Goal: Task Accomplishment & Management: Manage account settings

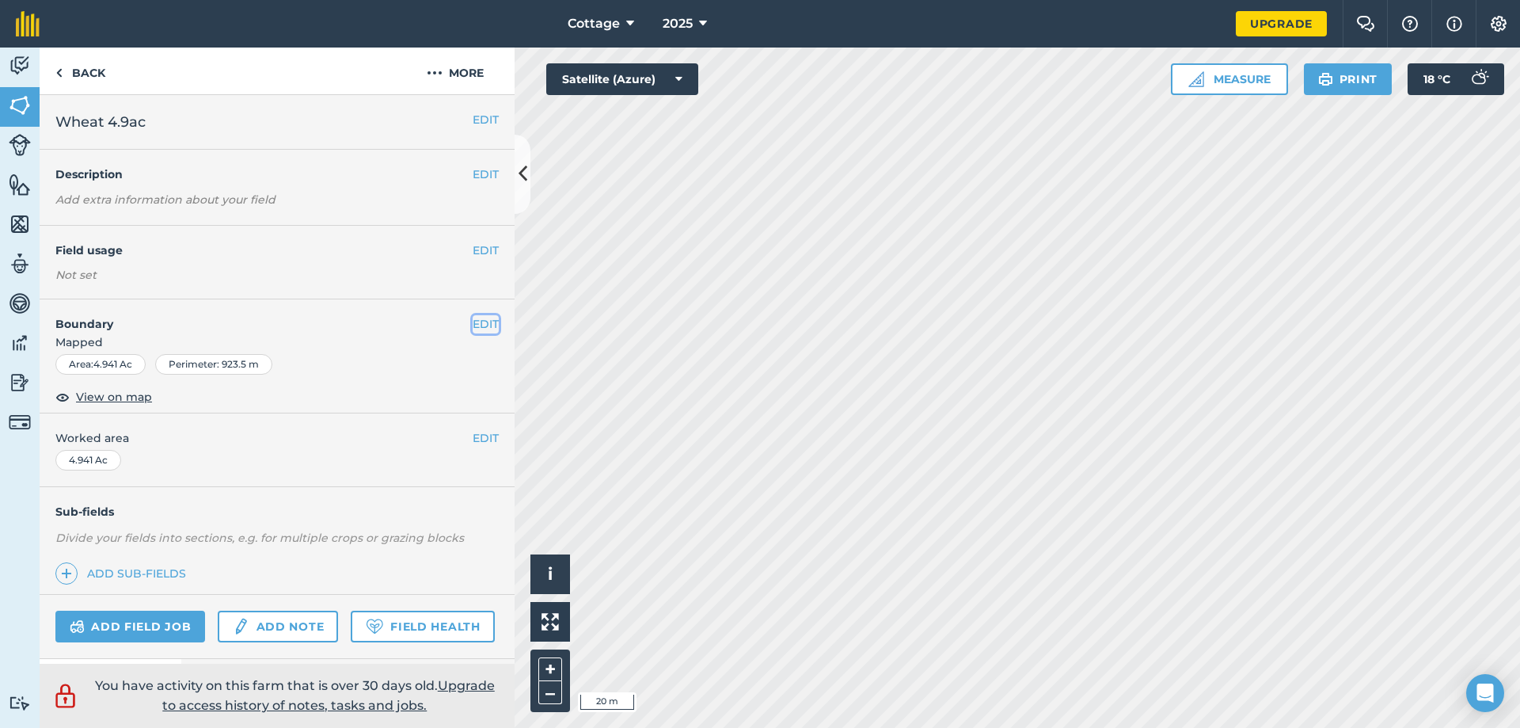
click at [474, 322] on button "EDIT" at bounding box center [486, 323] width 26 height 17
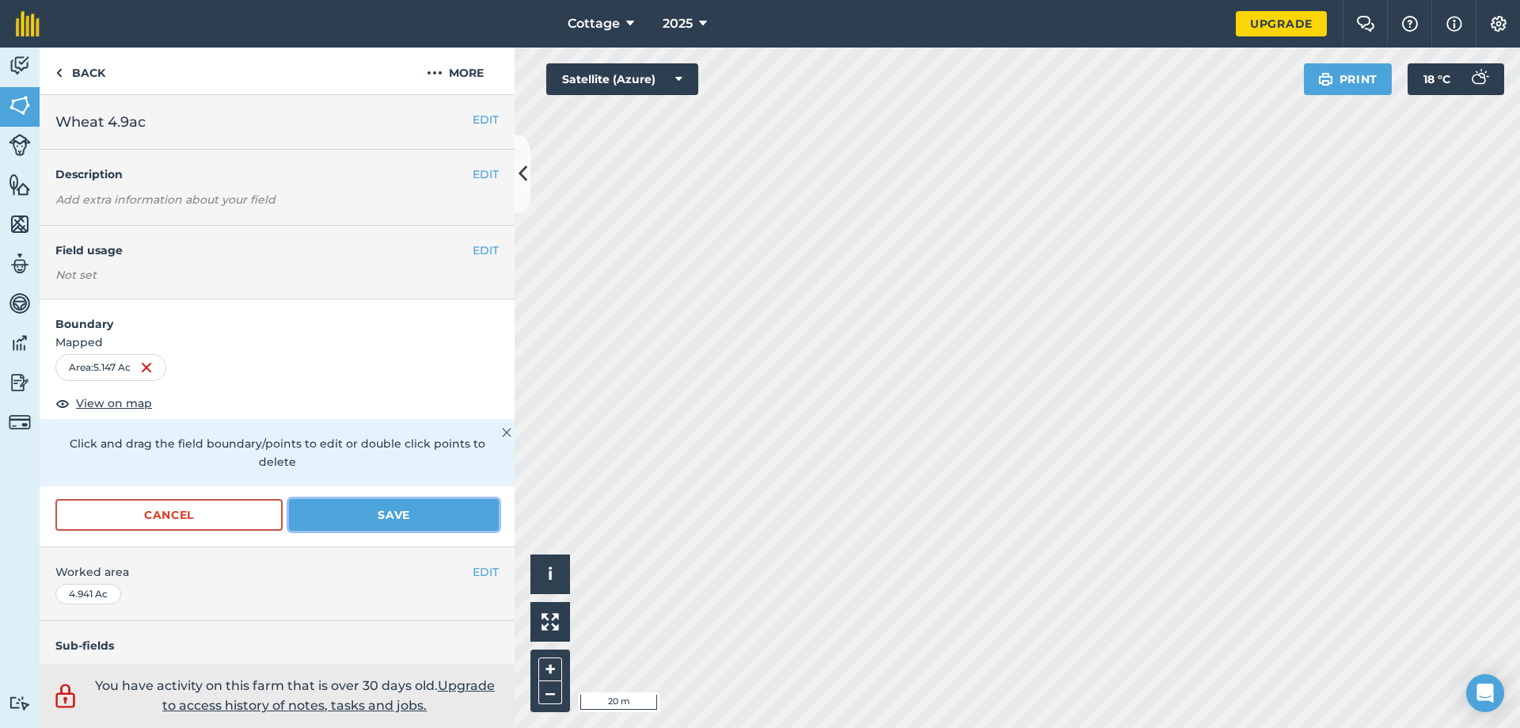
click at [432, 511] on button "Save" at bounding box center [394, 515] width 210 height 32
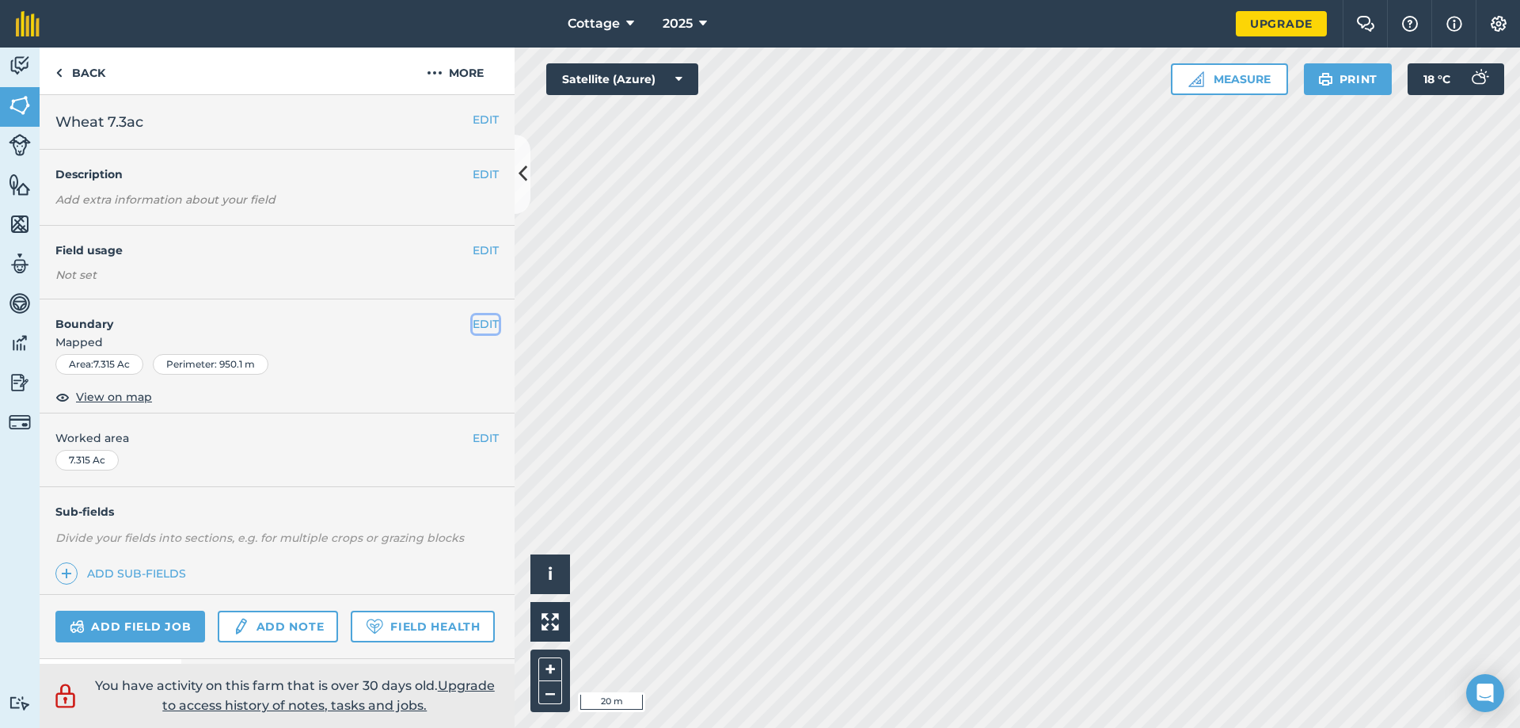
click at [478, 326] on button "EDIT" at bounding box center [486, 323] width 26 height 17
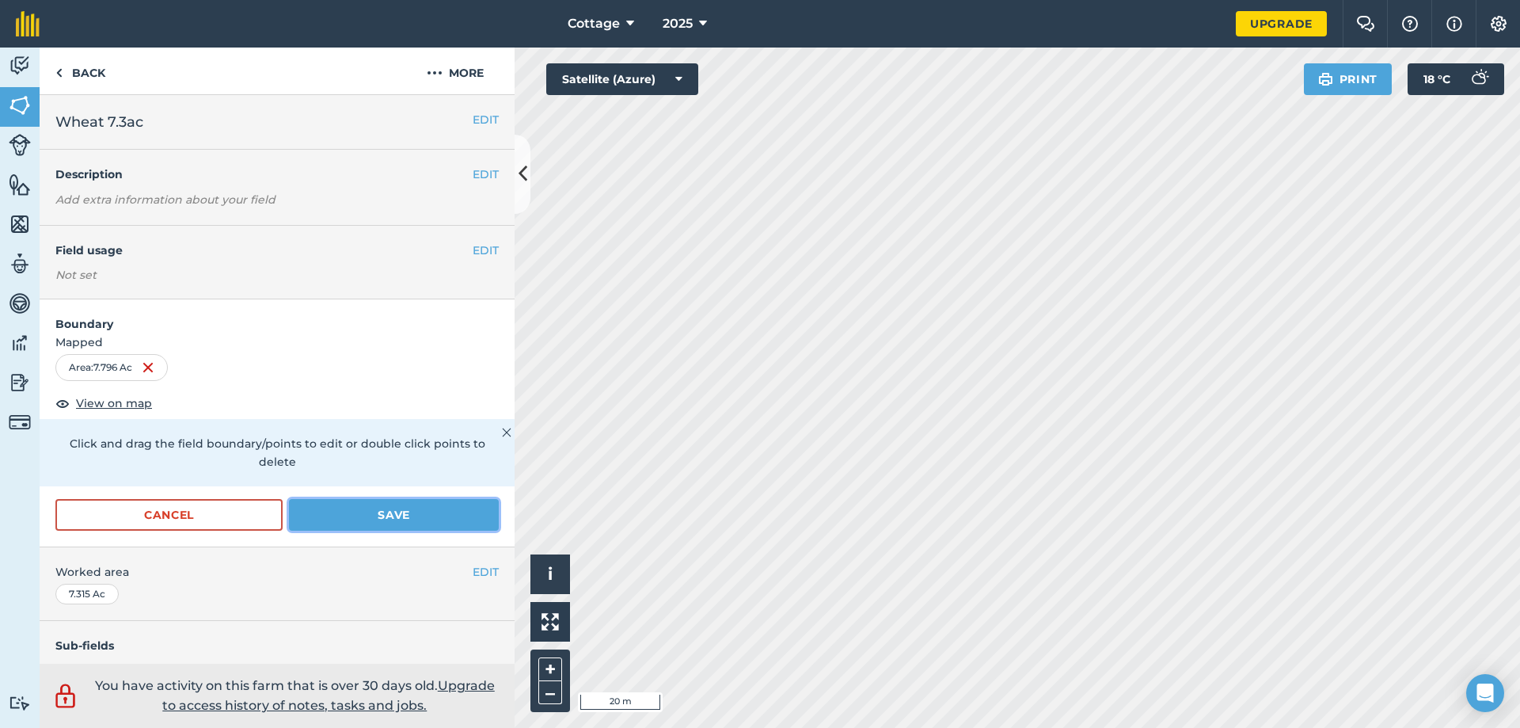
click at [357, 515] on button "Save" at bounding box center [394, 515] width 210 height 32
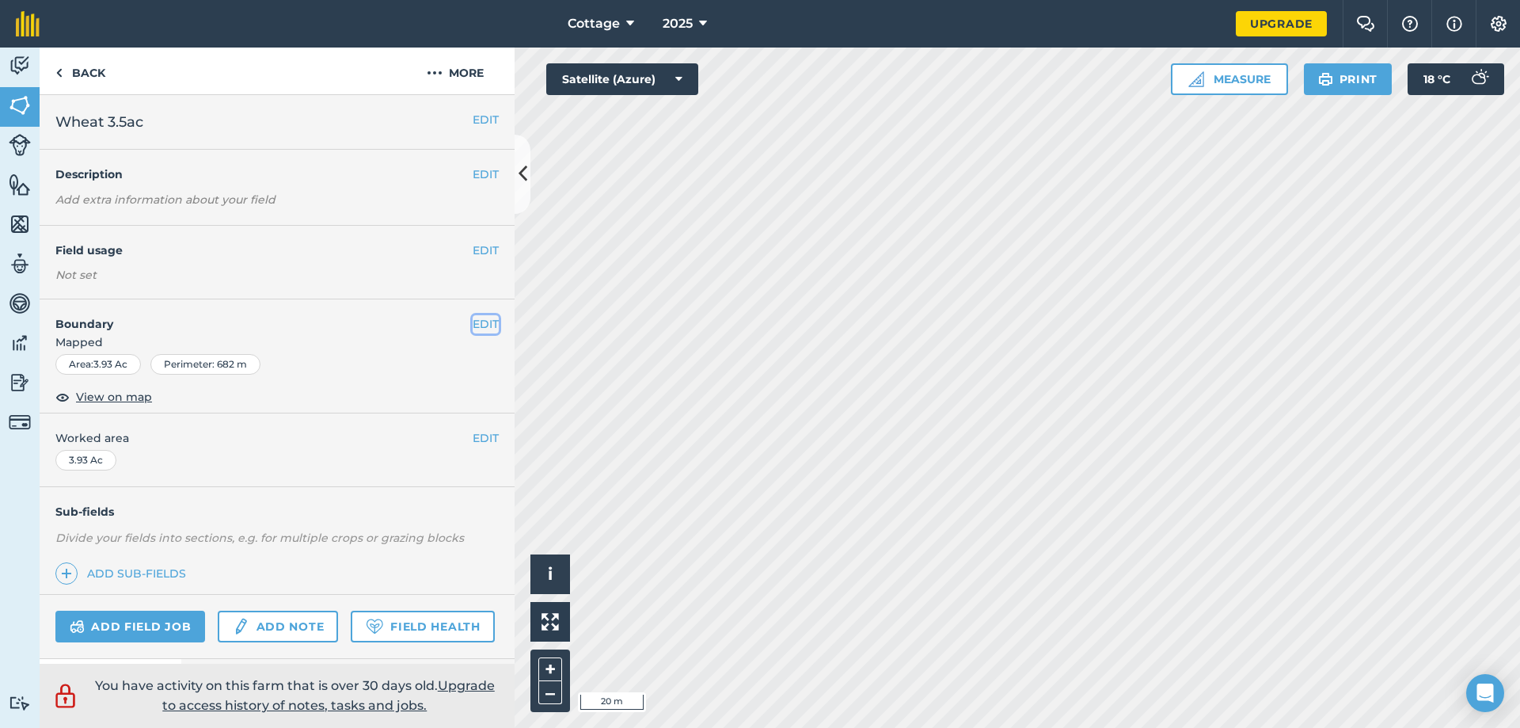
click at [473, 318] on button "EDIT" at bounding box center [486, 323] width 26 height 17
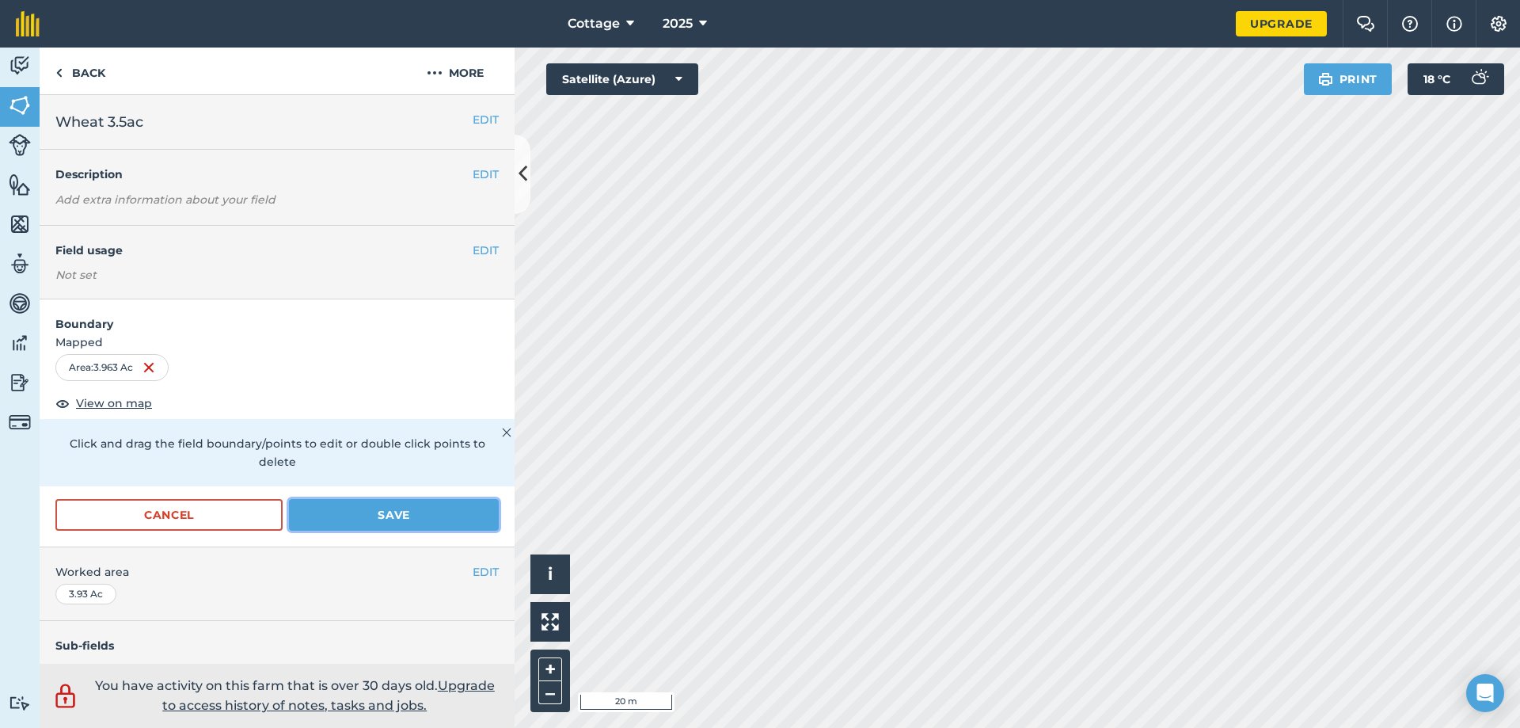
click at [361, 518] on button "Save" at bounding box center [394, 515] width 210 height 32
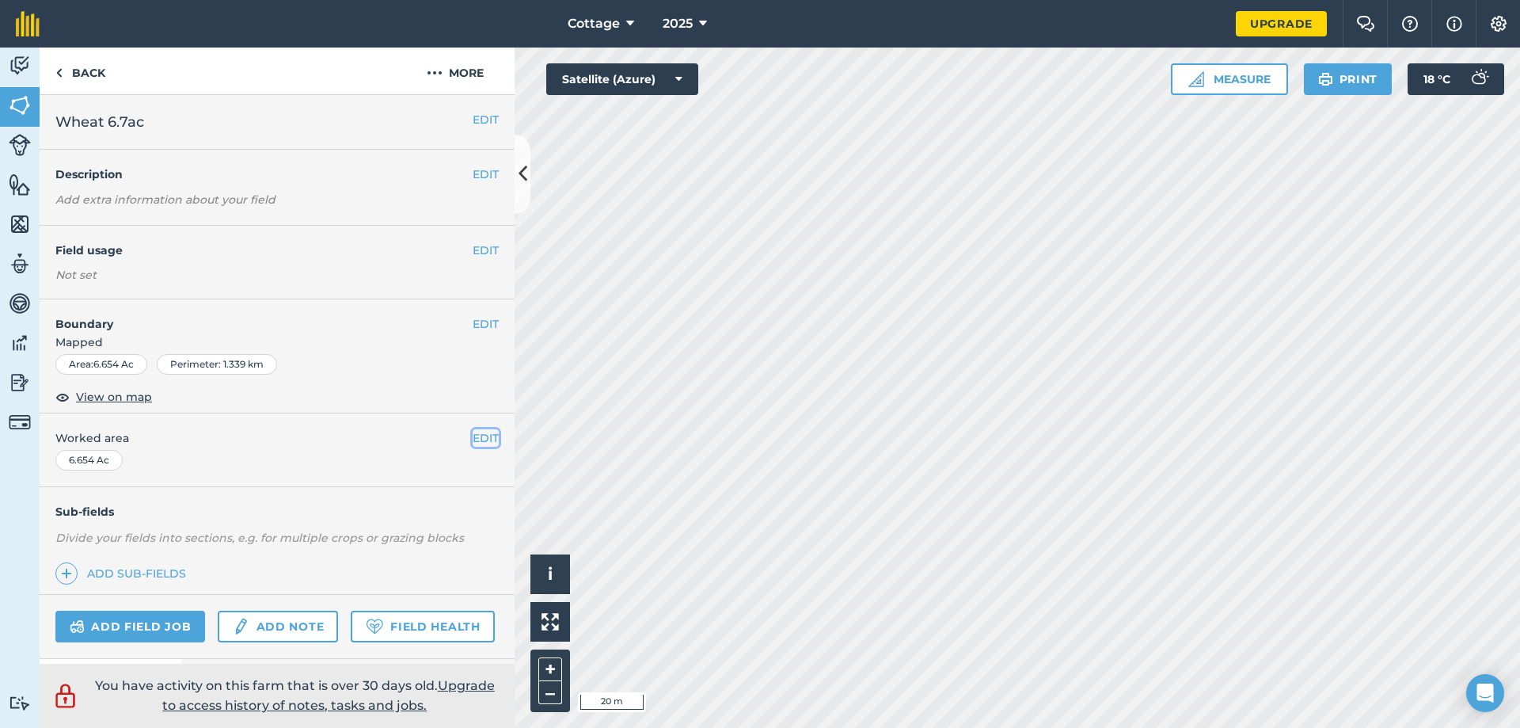
click at [480, 440] on button "EDIT" at bounding box center [486, 437] width 26 height 17
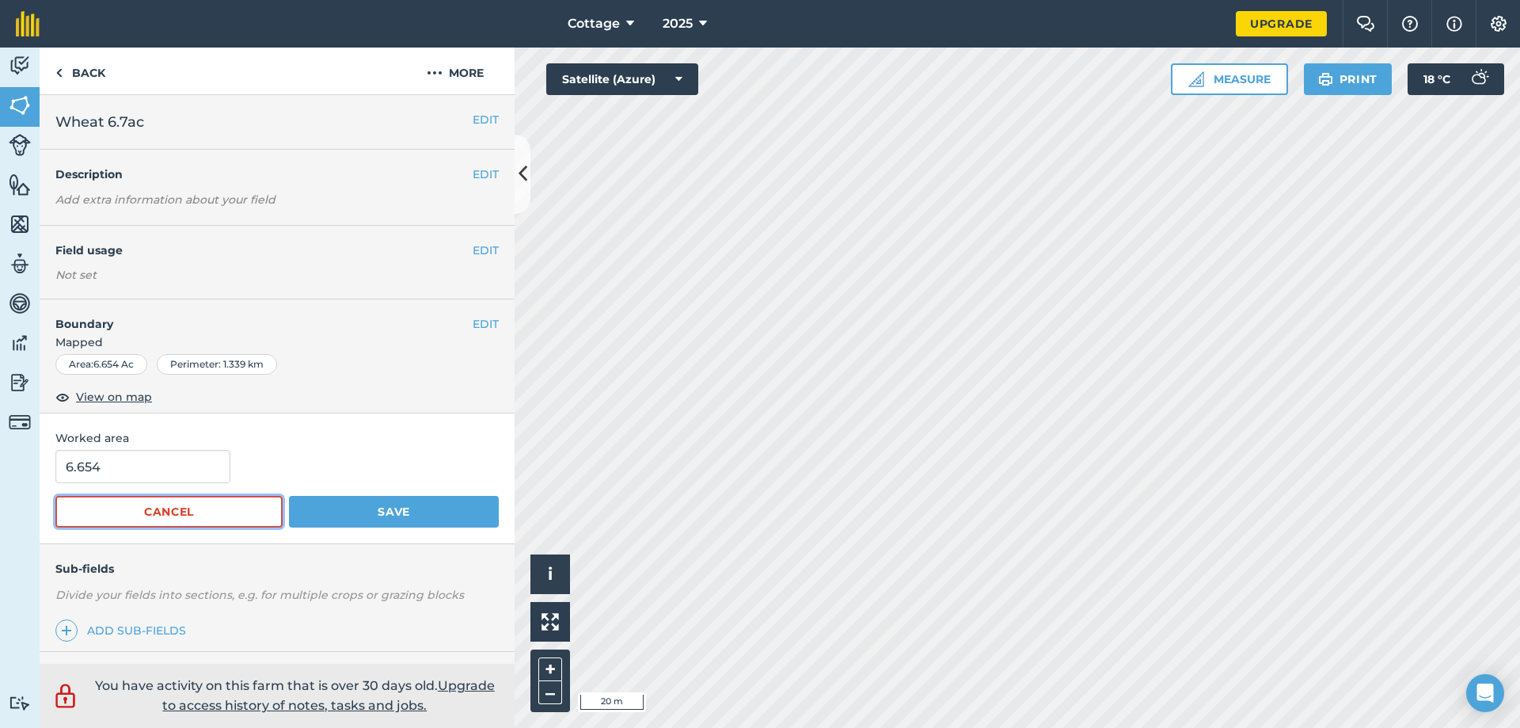
click at [162, 515] on button "Cancel" at bounding box center [168, 512] width 227 height 32
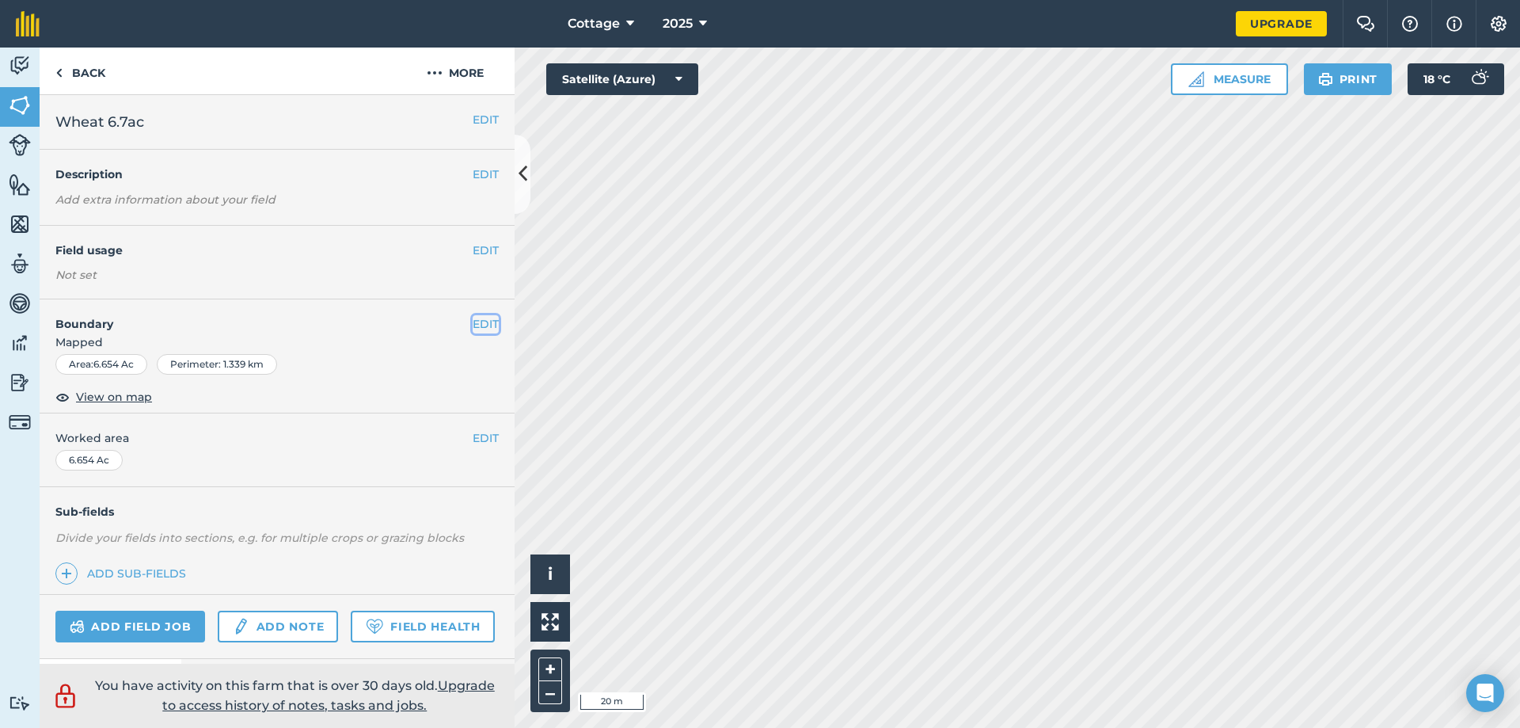
click at [473, 322] on button "EDIT" at bounding box center [486, 323] width 26 height 17
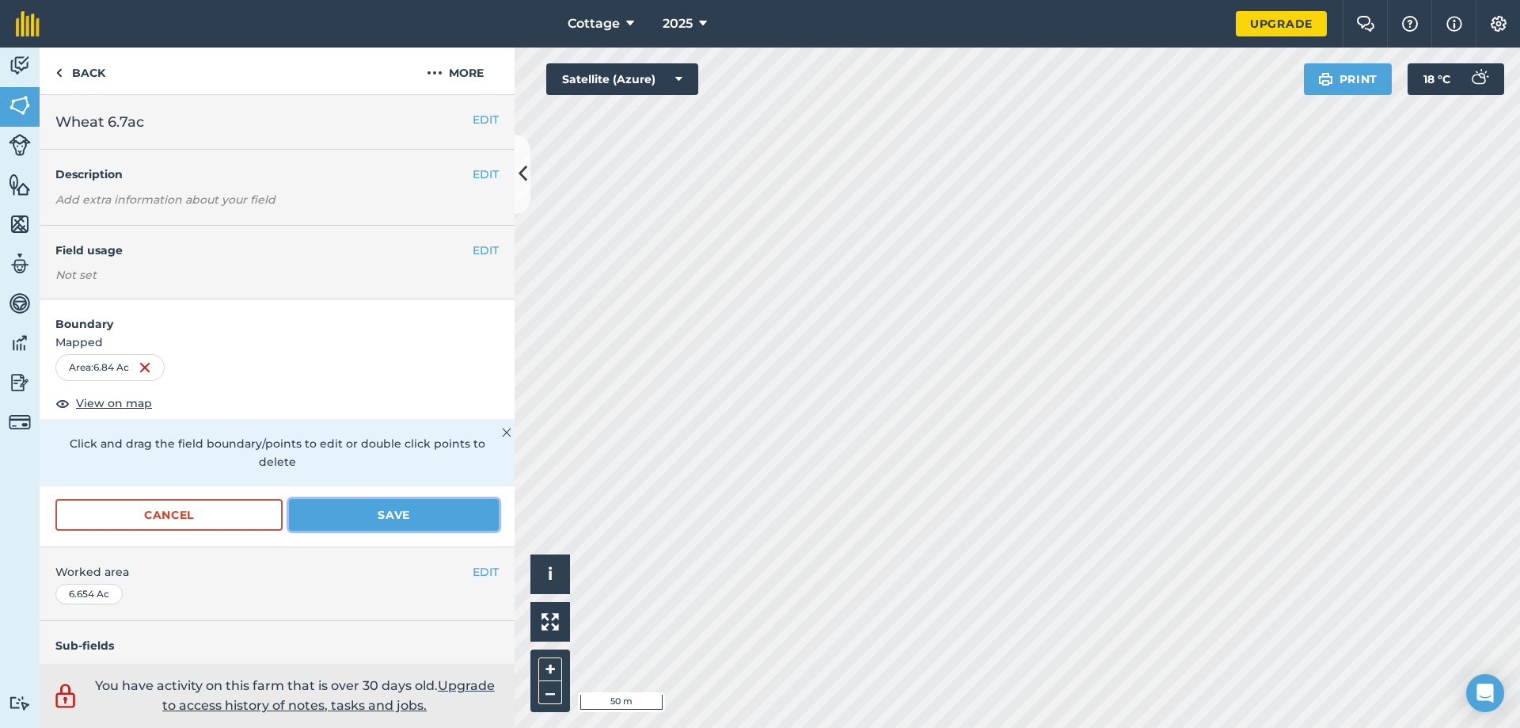
click at [432, 514] on button "Save" at bounding box center [394, 515] width 210 height 32
